Goal: Obtain resource: Obtain resource

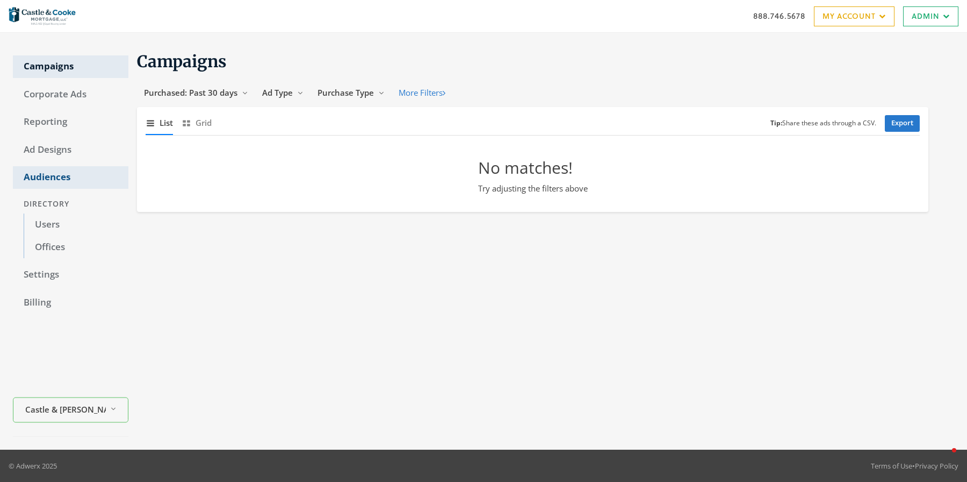
click at [54, 178] on link "Audiences" at bounding box center [71, 177] width 116 height 23
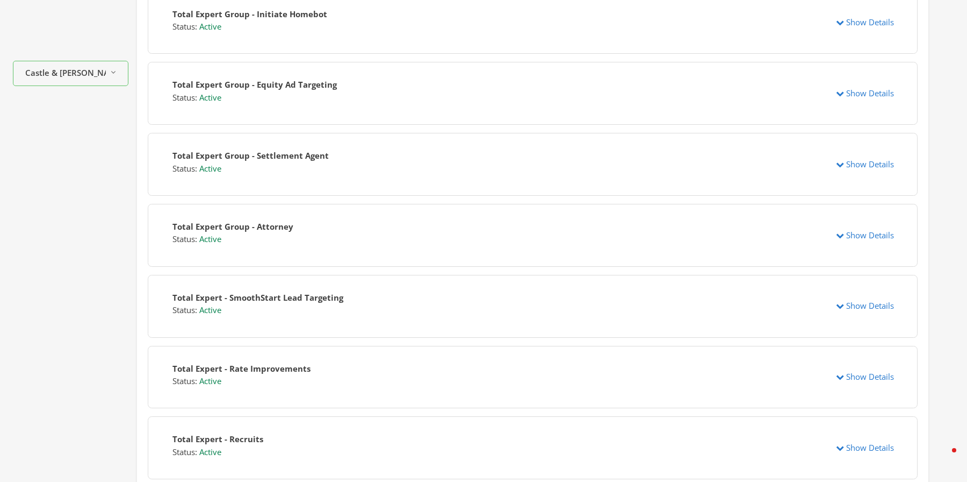
scroll to position [427, 0]
click at [868, 303] on button "Show Details" at bounding box center [865, 304] width 72 height 20
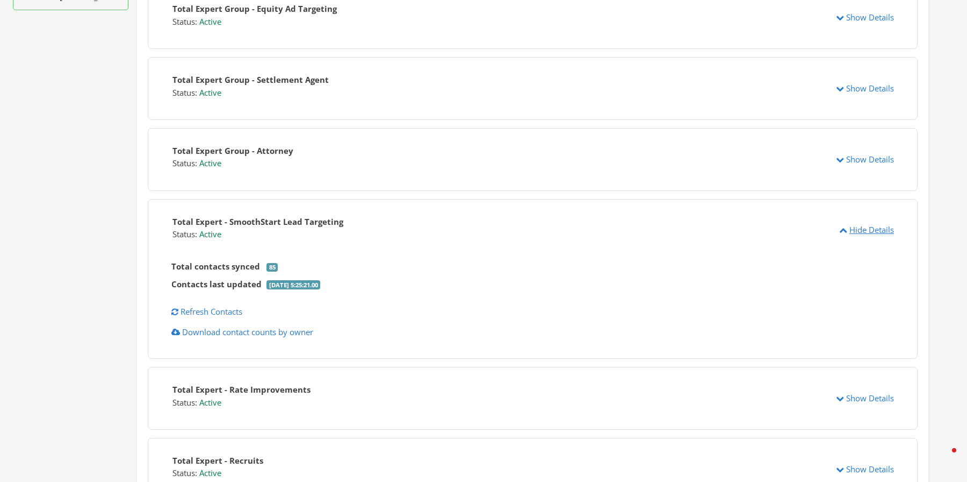
scroll to position [518, 0]
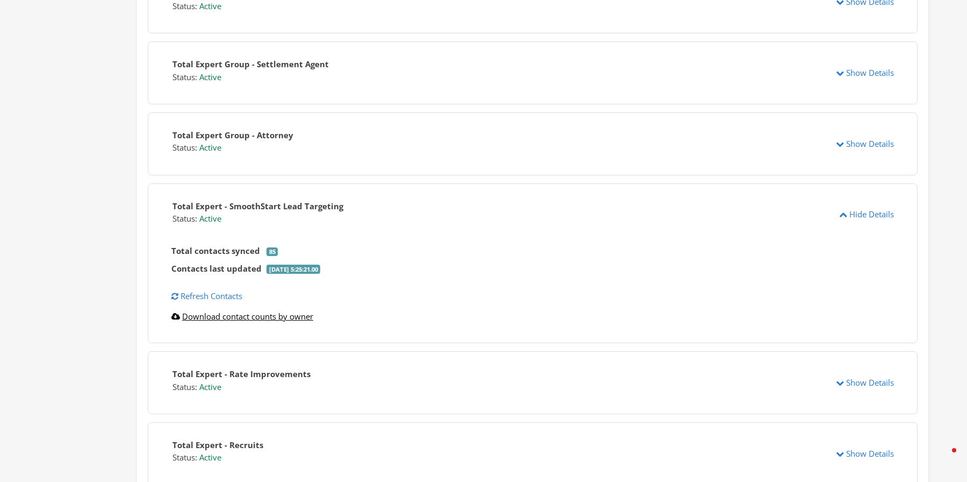
click at [236, 311] on link "Download contact counts by owner" at bounding box center [242, 316] width 142 height 11
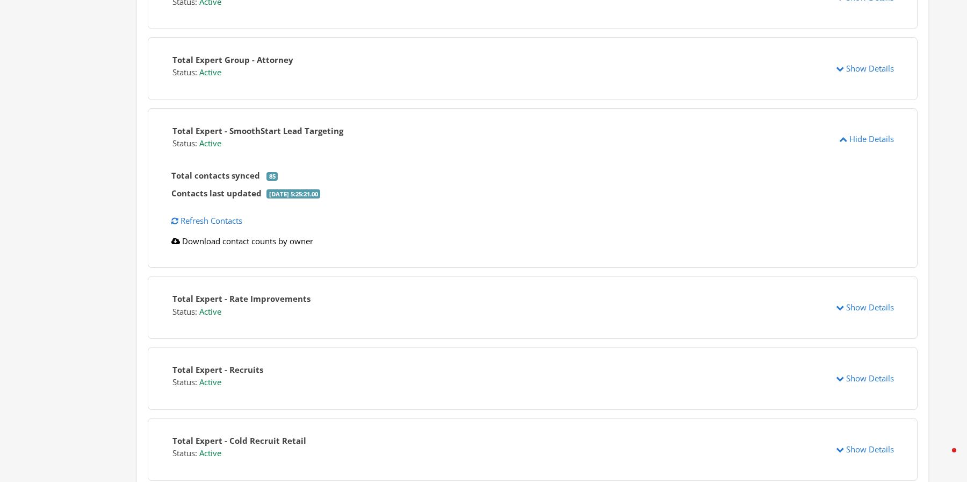
scroll to position [602, 0]
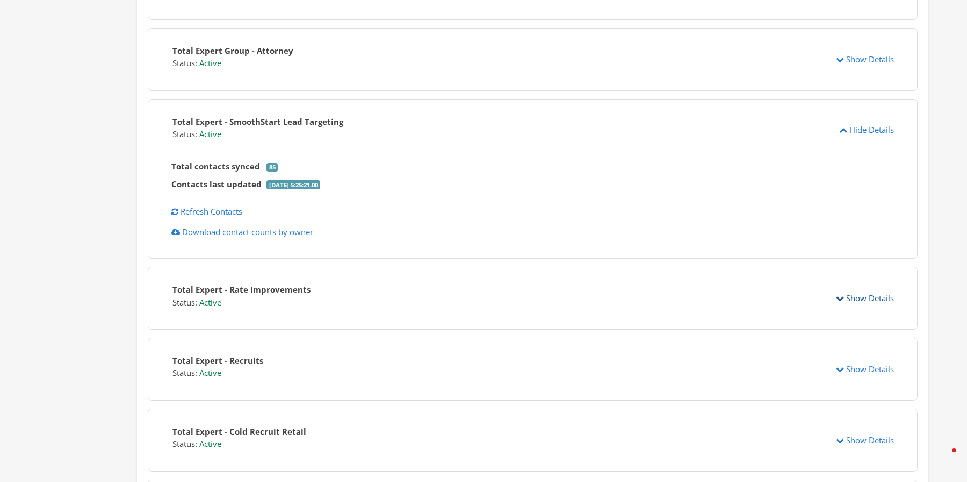
click at [858, 288] on button "Show Details" at bounding box center [865, 298] width 72 height 20
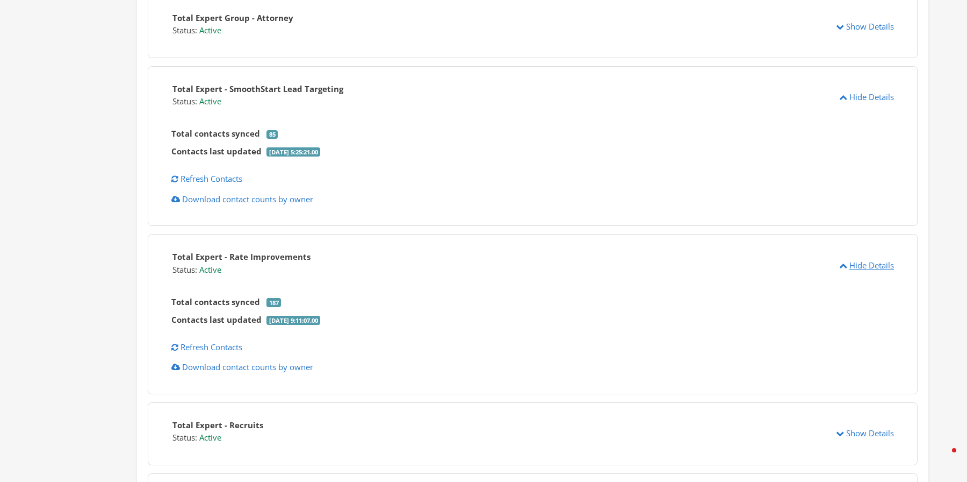
scroll to position [637, 0]
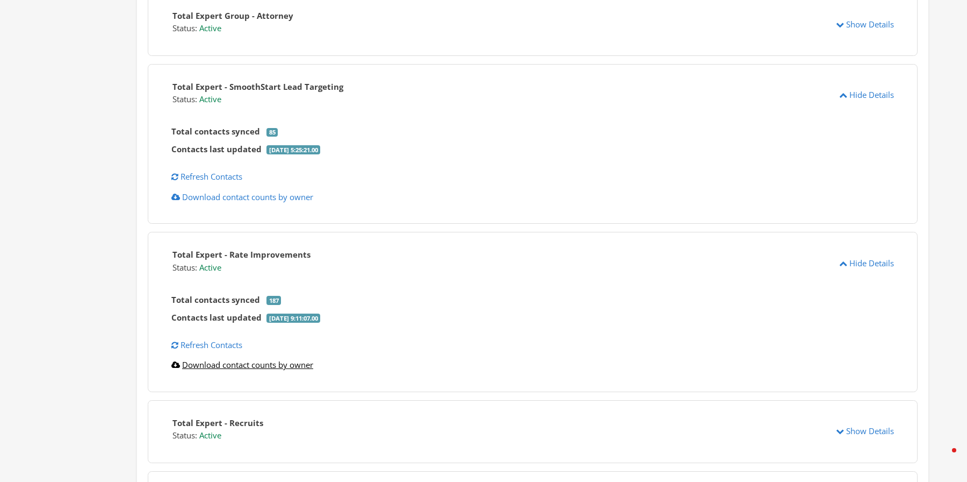
click at [249, 359] on link "Download contact counts by owner" at bounding box center [242, 364] width 142 height 11
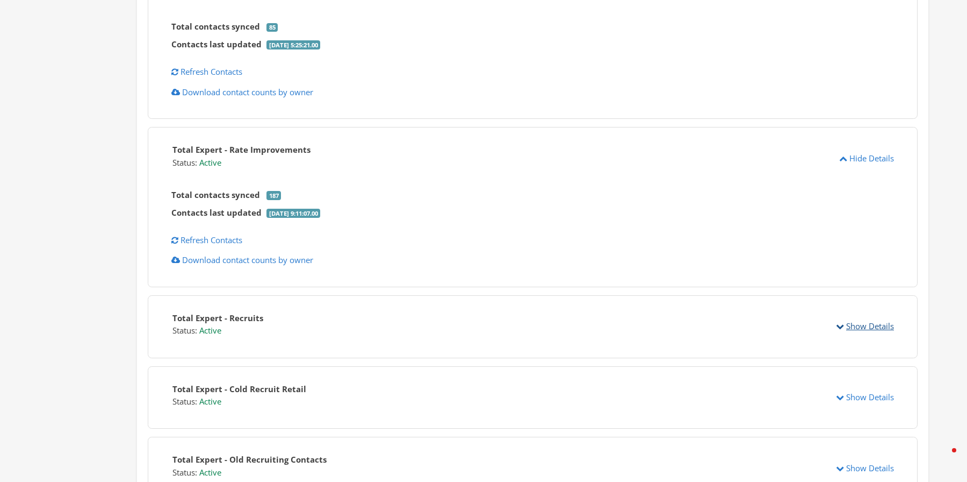
click at [870, 318] on button "Show Details" at bounding box center [865, 326] width 72 height 20
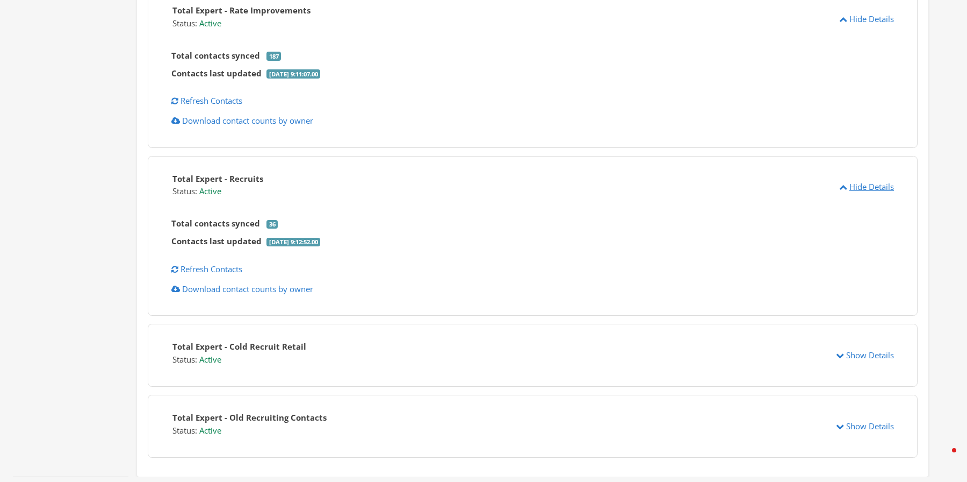
scroll to position [881, 0]
click at [256, 283] on link "Download contact counts by owner" at bounding box center [242, 288] width 142 height 11
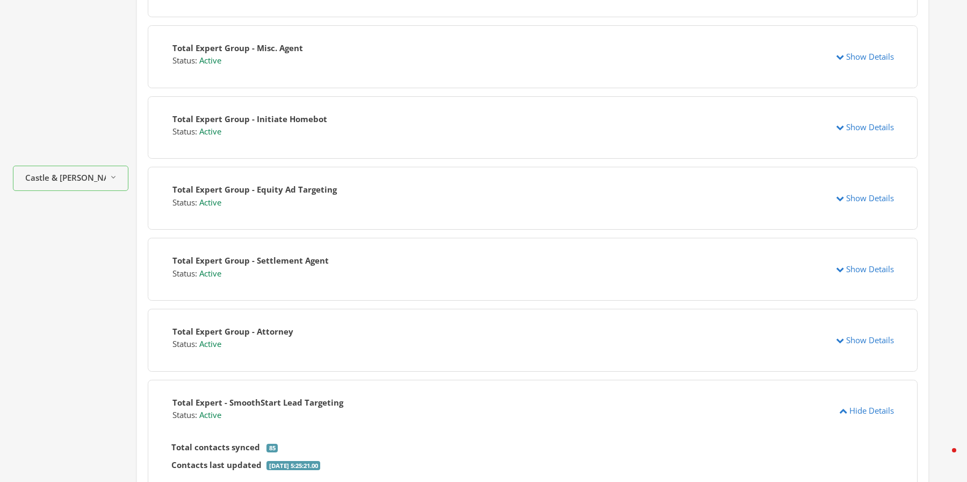
scroll to position [0, 0]
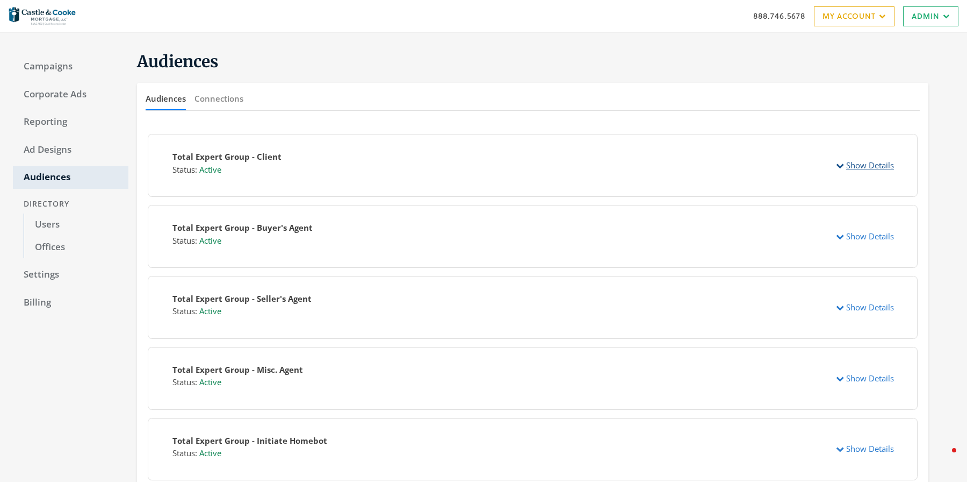
click at [858, 163] on button "Show Details" at bounding box center [865, 165] width 72 height 20
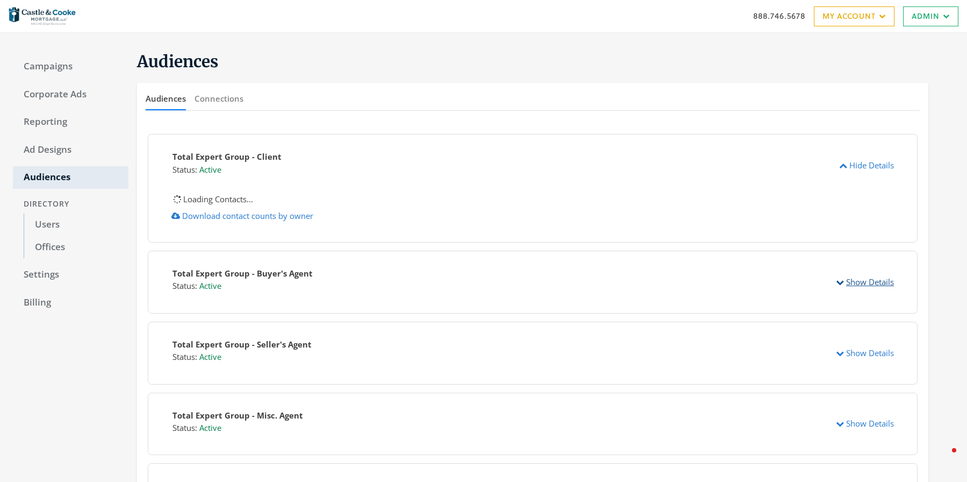
click at [872, 277] on button "Show Details" at bounding box center [865, 282] width 72 height 20
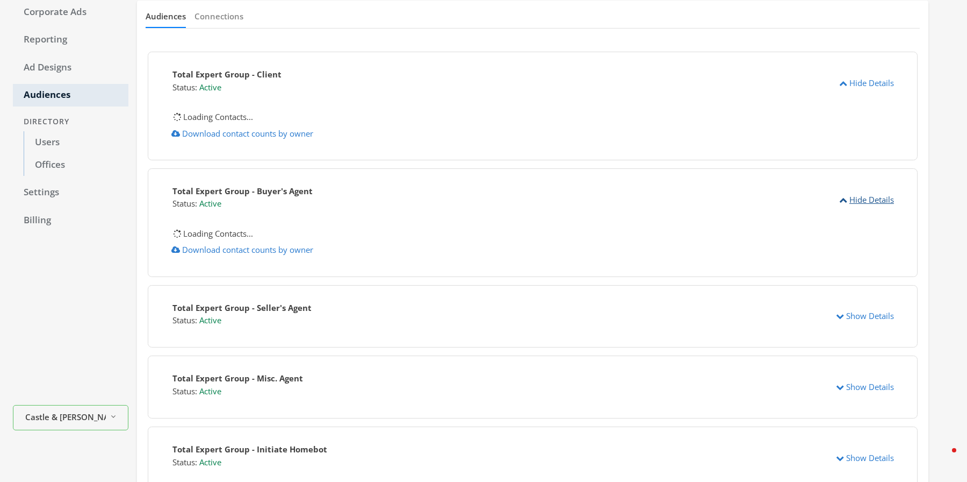
scroll to position [83, 0]
click at [866, 311] on button "Show Details" at bounding box center [865, 315] width 72 height 20
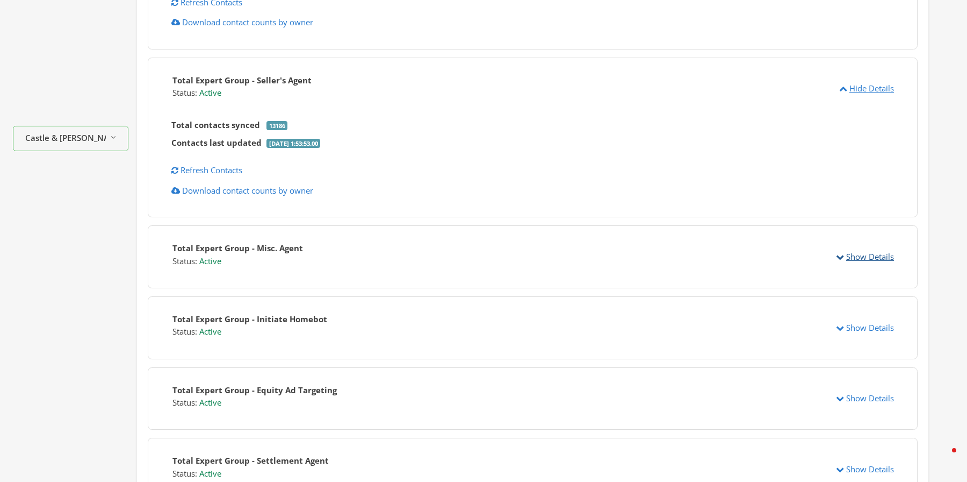
scroll to position [432, 0]
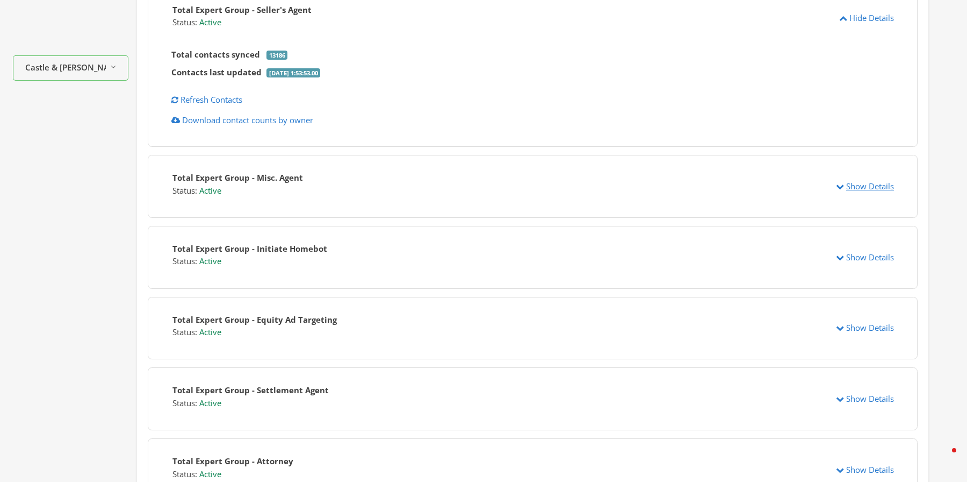
drag, startPoint x: 874, startPoint y: 182, endPoint x: 870, endPoint y: 209, distance: 27.3
click at [874, 182] on button "Show Details" at bounding box center [865, 186] width 72 height 20
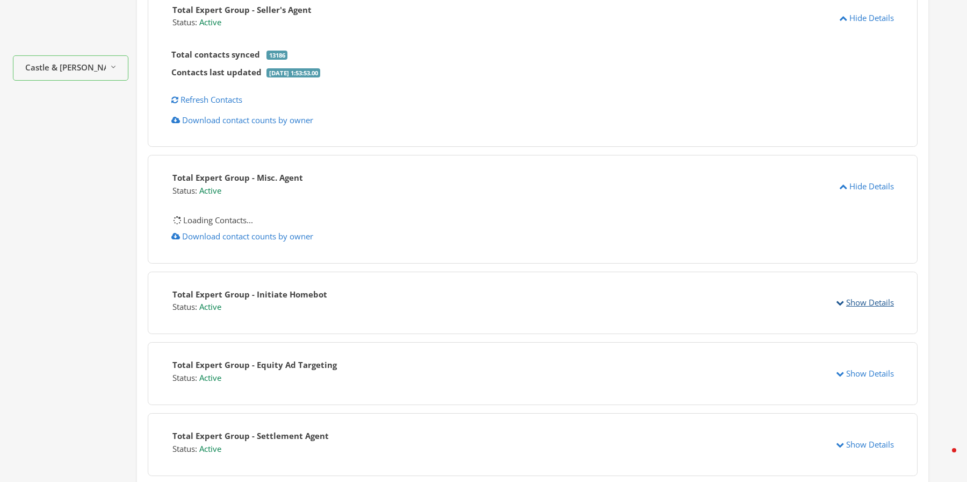
click at [862, 306] on button "Show Details" at bounding box center [865, 302] width 72 height 20
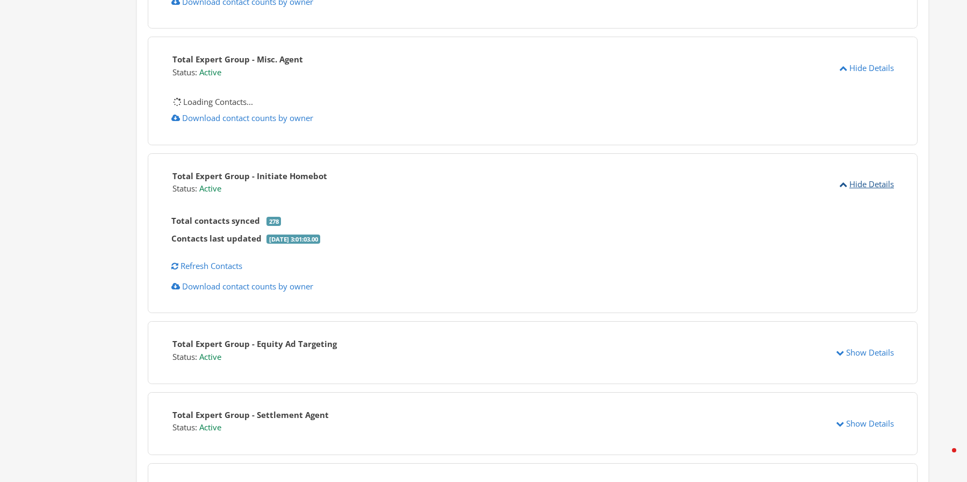
scroll to position [549, 0]
click at [864, 343] on div "Total Expert Group - Client Status: Active Hide Details Loading Contacts... Dow…" at bounding box center [533, 378] width 792 height 1624
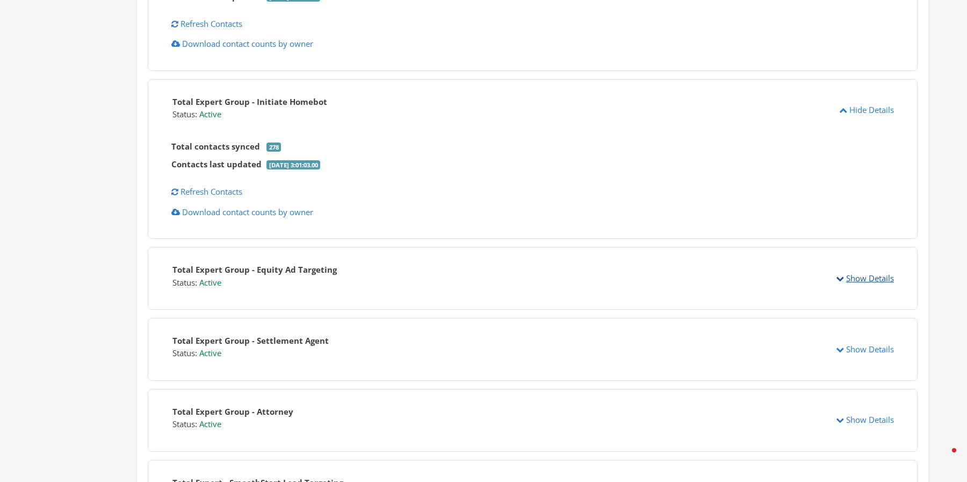
scroll to position [676, 0]
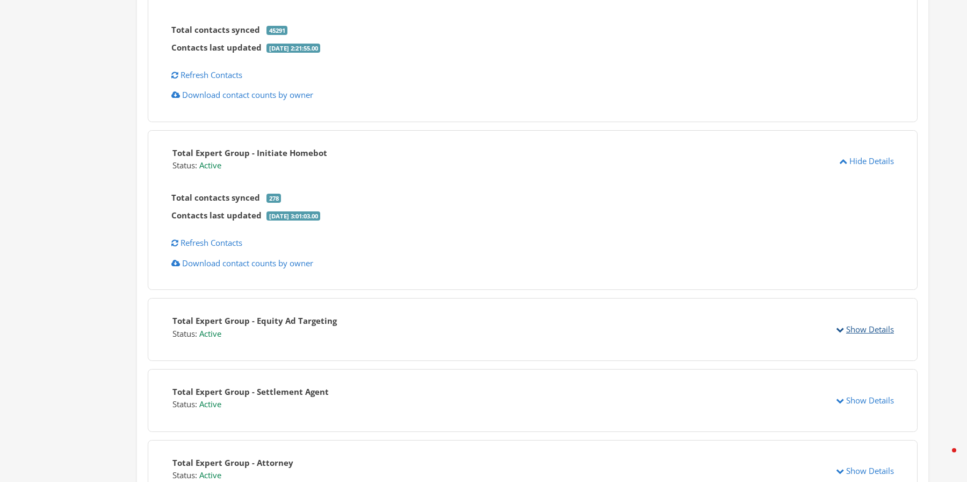
click at [847, 321] on button "Show Details" at bounding box center [865, 329] width 72 height 20
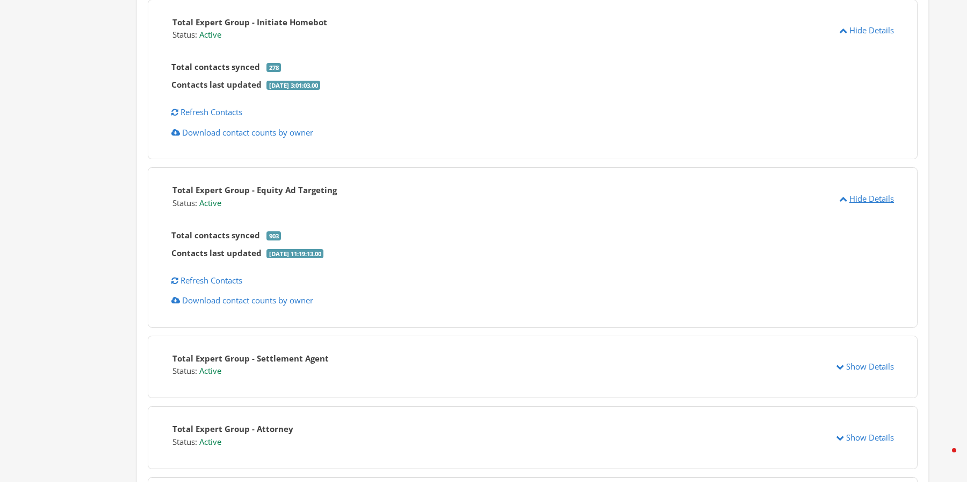
scroll to position [838, 0]
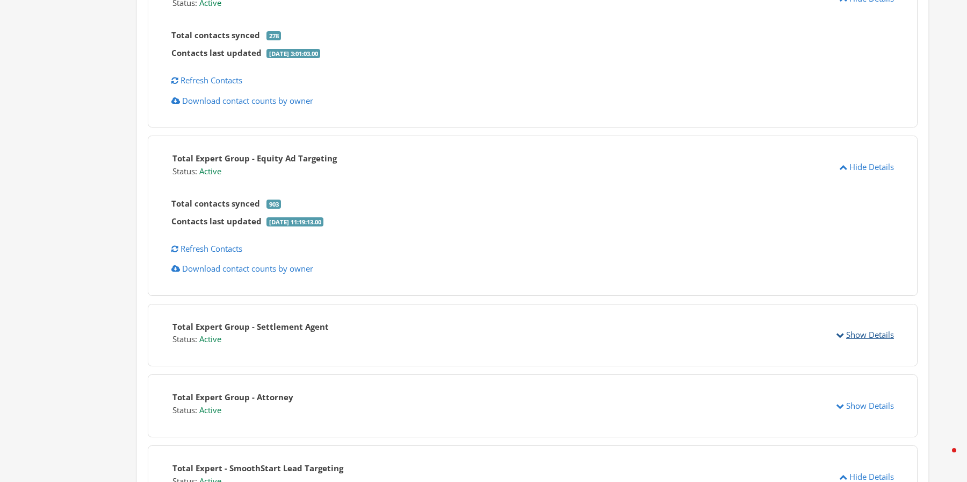
click at [857, 326] on button "Show Details" at bounding box center [865, 335] width 72 height 20
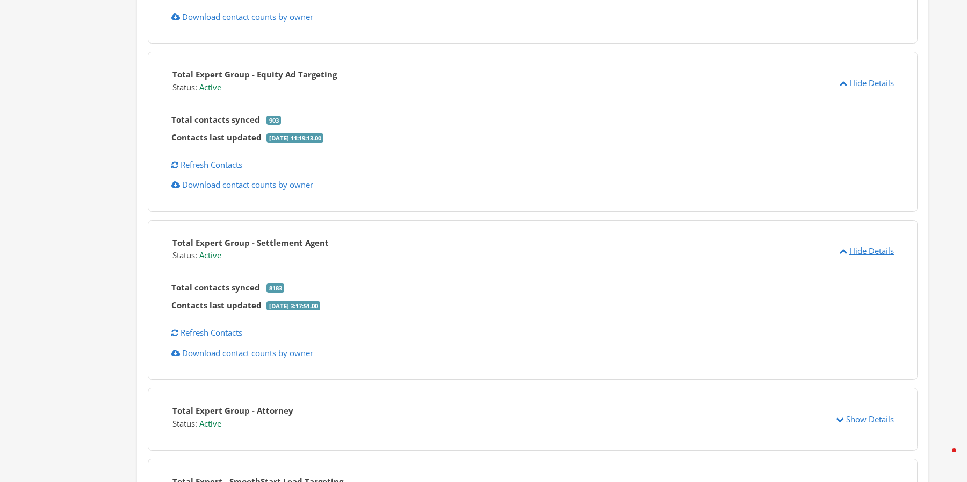
scroll to position [1046, 0]
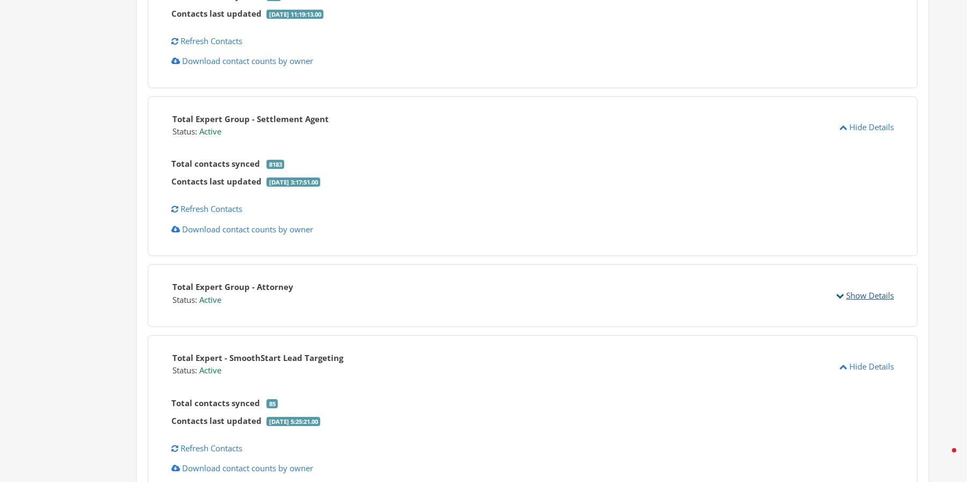
click at [872, 285] on button "Show Details" at bounding box center [865, 295] width 72 height 20
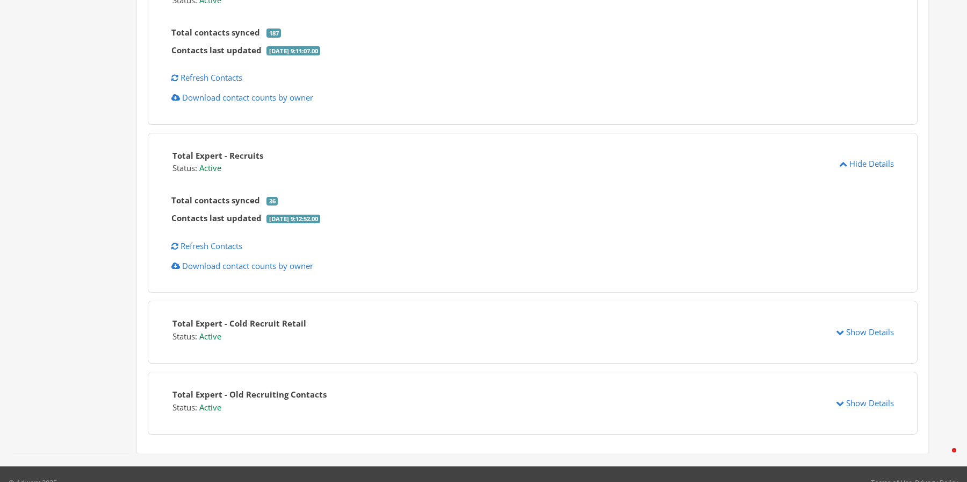
scroll to position [1683, 0]
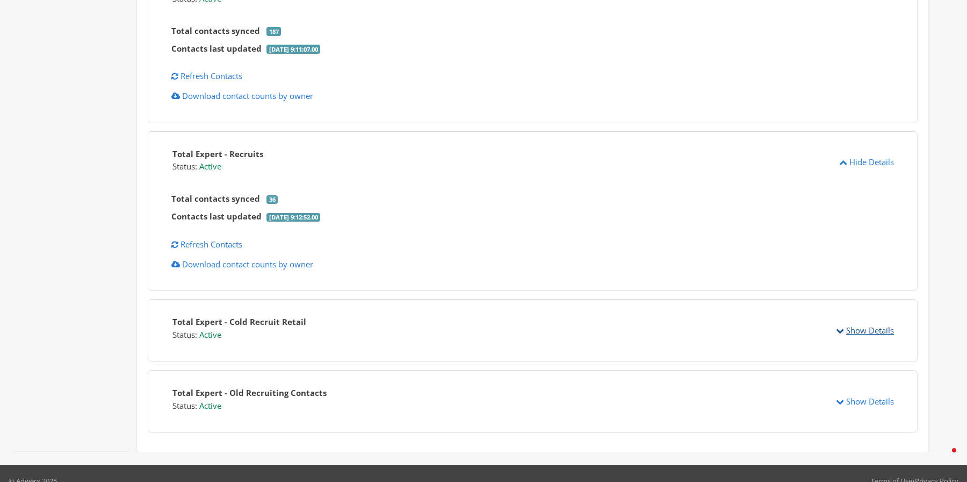
click at [870, 320] on button "Show Details" at bounding box center [865, 330] width 72 height 20
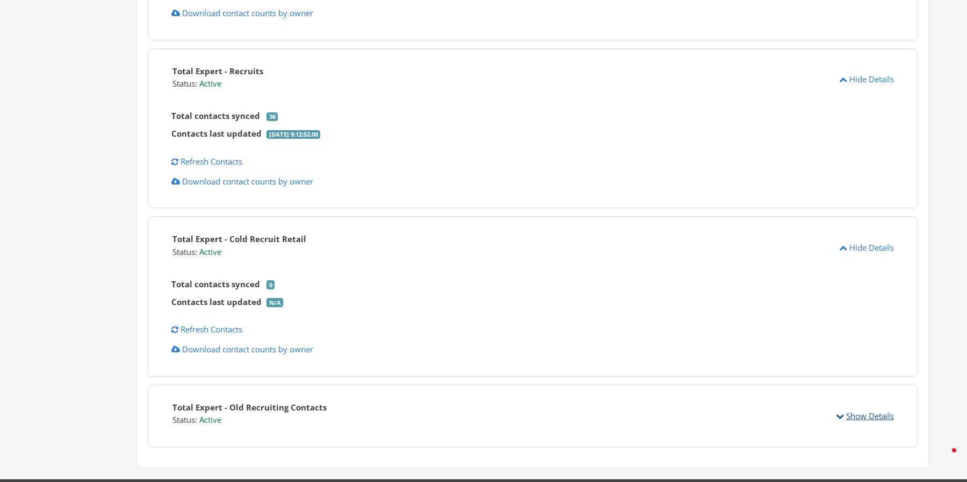
click at [878, 406] on button "Show Details" at bounding box center [865, 416] width 72 height 20
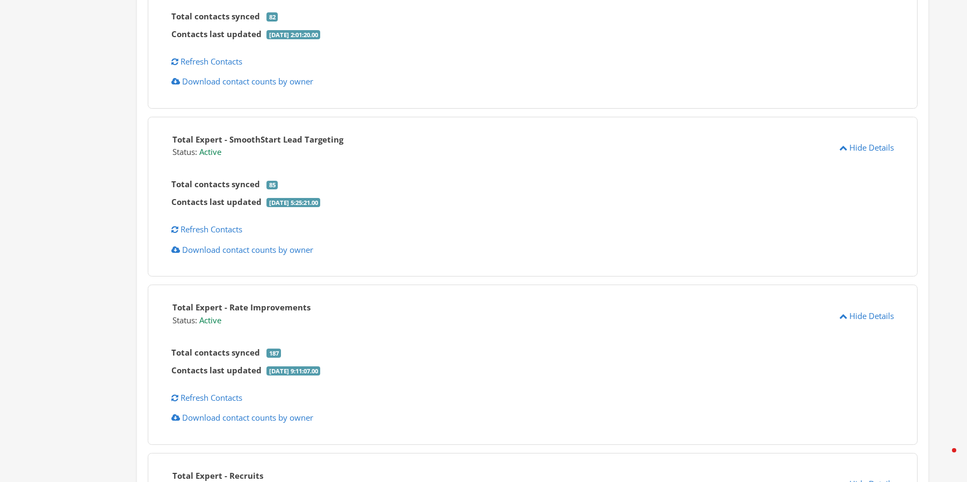
scroll to position [1346, 0]
